Goal: Navigation & Orientation: Go to known website

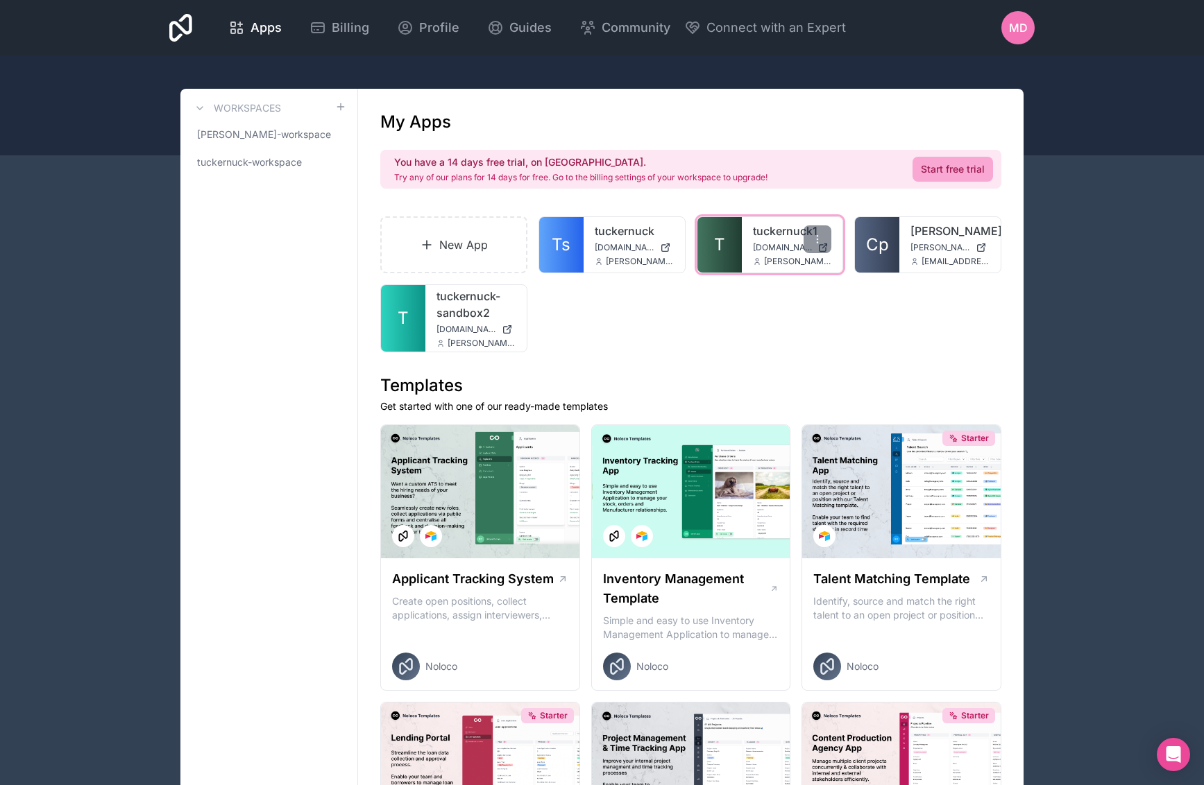
click at [716, 249] on span "T" at bounding box center [719, 245] width 11 height 22
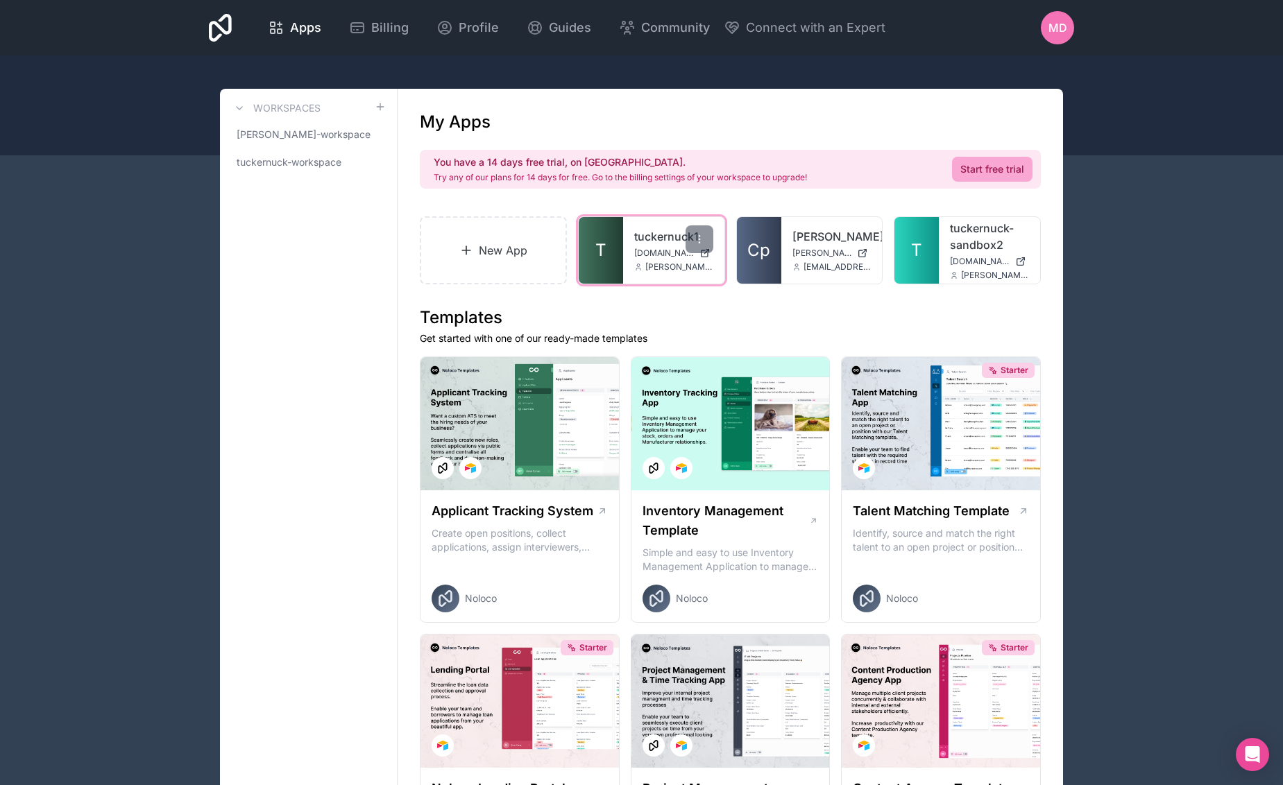
click at [598, 254] on span "T" at bounding box center [600, 250] width 11 height 22
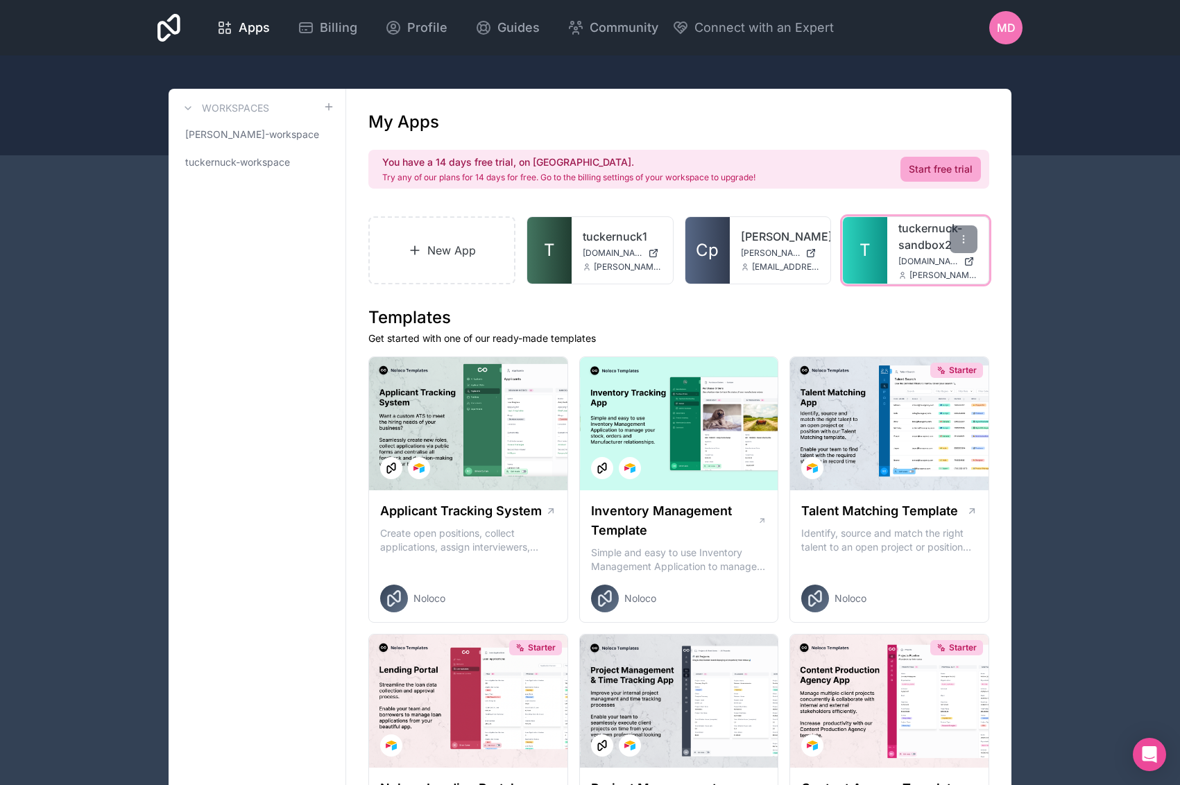
click at [878, 262] on link "T" at bounding box center [865, 250] width 44 height 67
